Goal: Connect with others: Connect with others

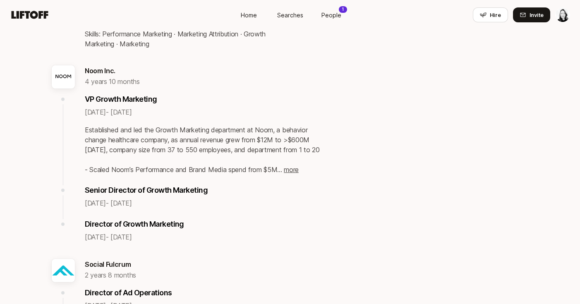
scroll to position [722, 0]
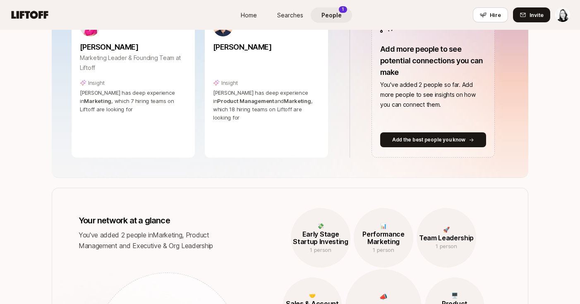
scroll to position [221, 0]
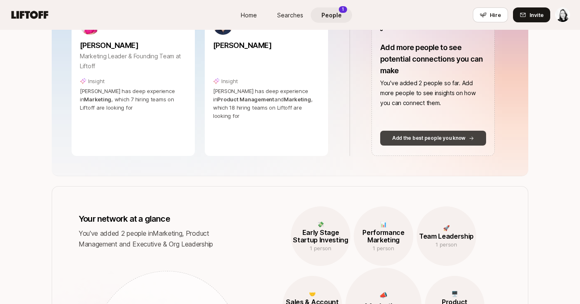
click at [409, 137] on p "Add the best people you know" at bounding box center [428, 137] width 73 height 7
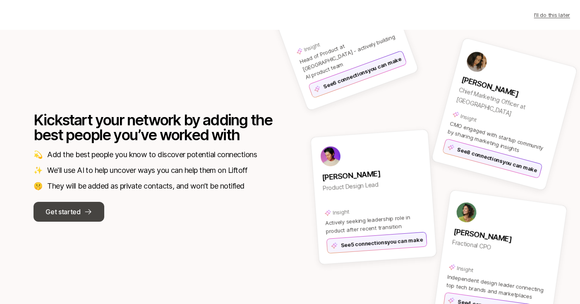
click at [69, 212] on p "Get started" at bounding box center [62, 211] width 35 height 11
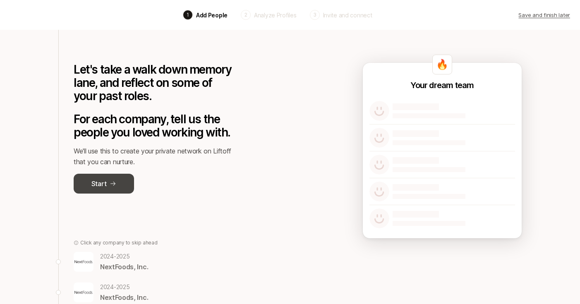
click at [98, 182] on p "Start" at bounding box center [98, 183] width 15 height 11
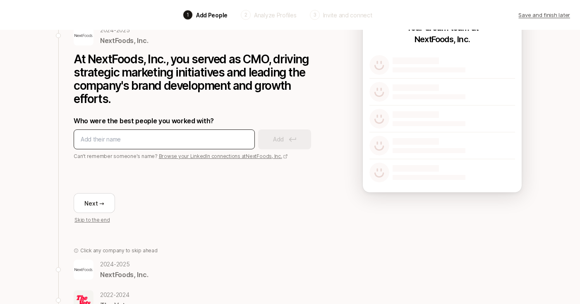
scroll to position [57, 0]
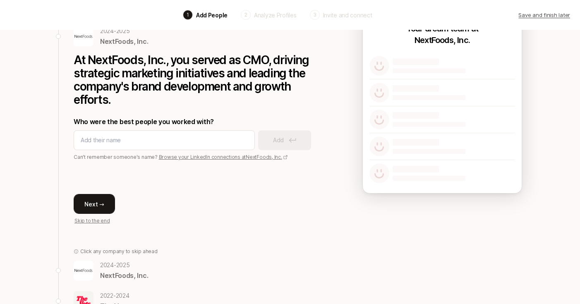
click at [96, 203] on button "Next →" at bounding box center [94, 204] width 41 height 20
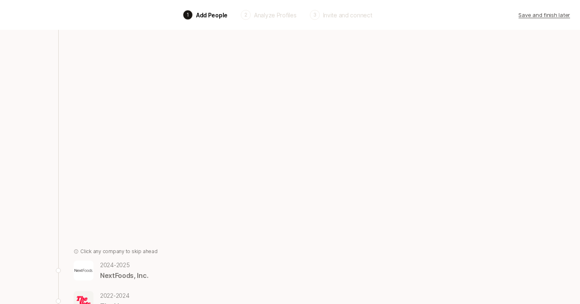
scroll to position [57, 0]
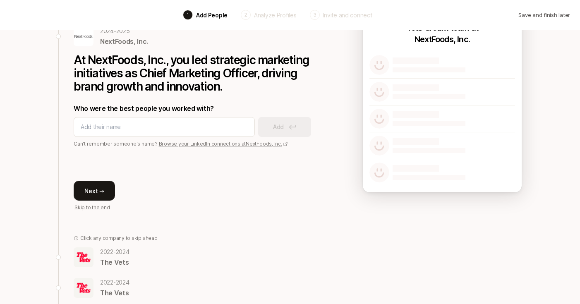
click at [95, 191] on button "Next →" at bounding box center [94, 191] width 41 height 20
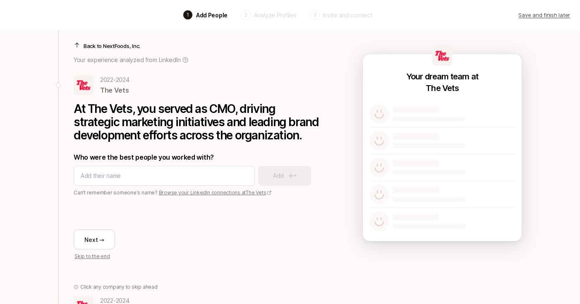
scroll to position [0, 0]
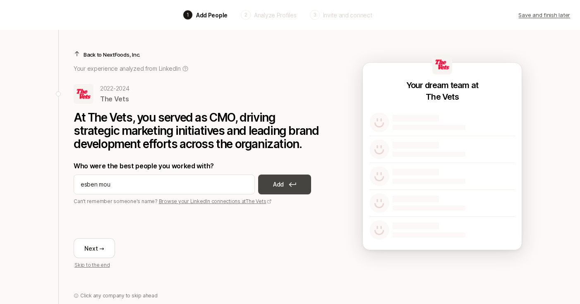
type input "esben mou"
click at [270, 184] on button "Add" at bounding box center [284, 184] width 53 height 20
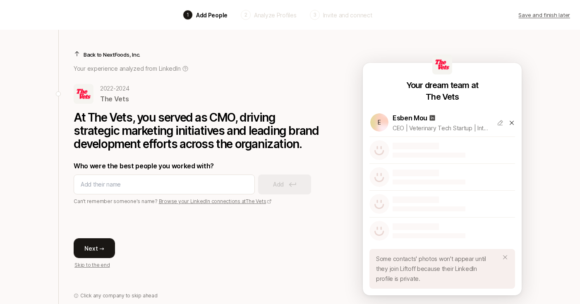
click at [91, 246] on button "Next →" at bounding box center [94, 248] width 41 height 20
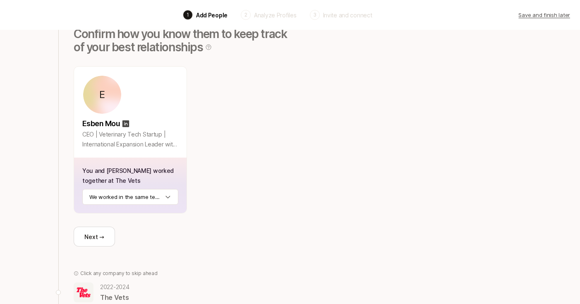
scroll to position [85, 0]
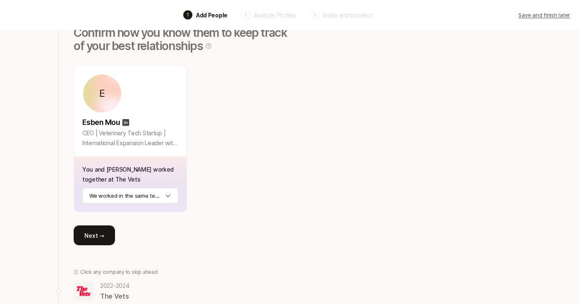
click at [95, 235] on button "Next →" at bounding box center [94, 235] width 41 height 20
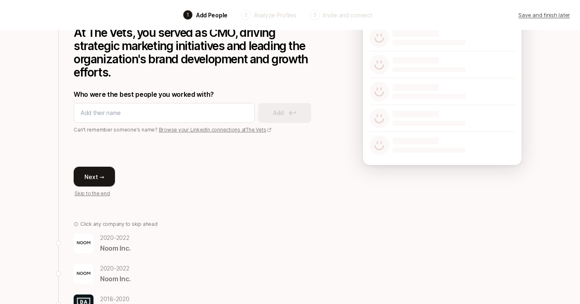
click at [95, 180] on button "Next →" at bounding box center [94, 177] width 41 height 20
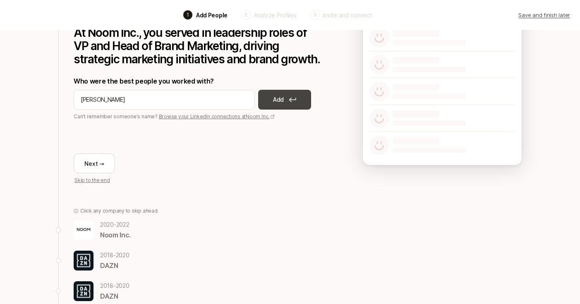
type input "[PERSON_NAME]"
click at [274, 102] on p "Add" at bounding box center [278, 100] width 11 height 10
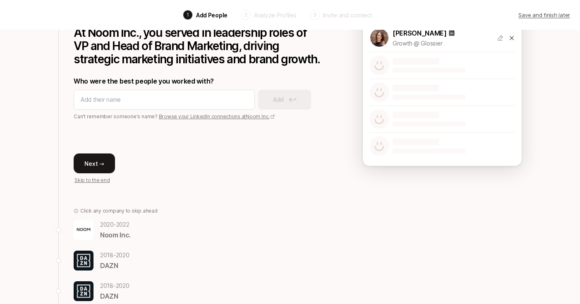
click at [102, 164] on button "Next →" at bounding box center [94, 163] width 41 height 20
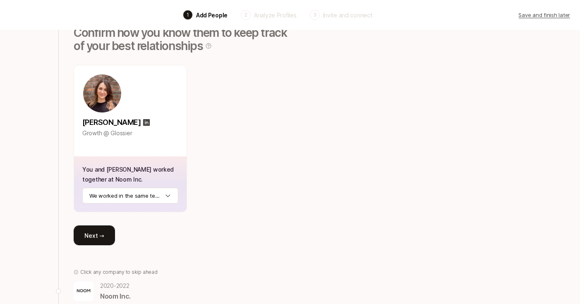
click at [103, 238] on button "Next →" at bounding box center [94, 235] width 41 height 20
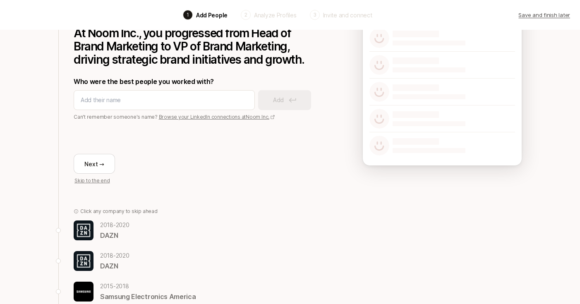
scroll to position [83, 0]
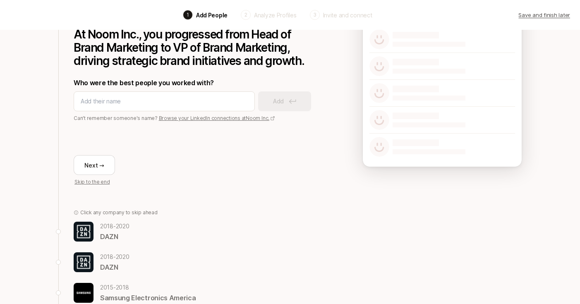
click at [95, 181] on p "Skip to the end" at bounding box center [91, 181] width 35 height 7
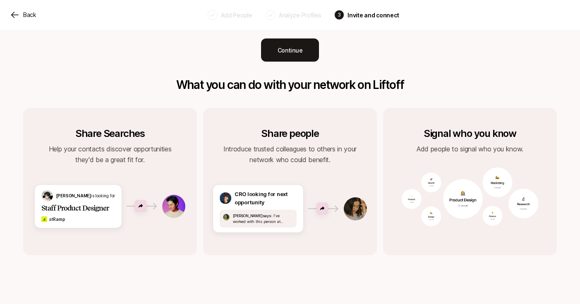
scroll to position [202, 0]
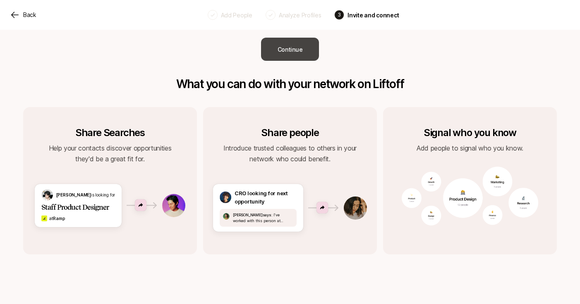
click at [284, 55] on button "Continue" at bounding box center [290, 49] width 58 height 23
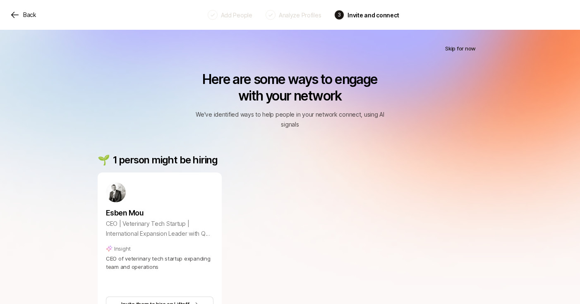
scroll to position [0, 0]
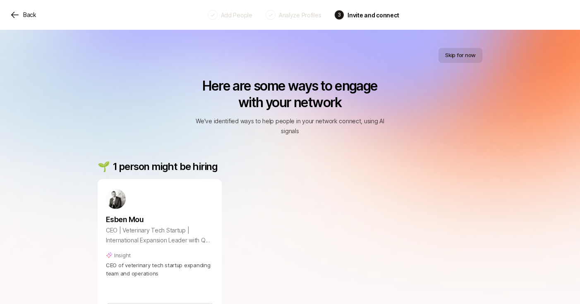
click at [459, 60] on button "Skip for now" at bounding box center [460, 55] width 44 height 15
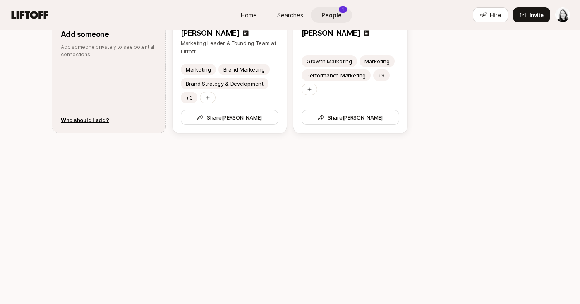
scroll to position [961, 0]
